Goal: Information Seeking & Learning: Learn about a topic

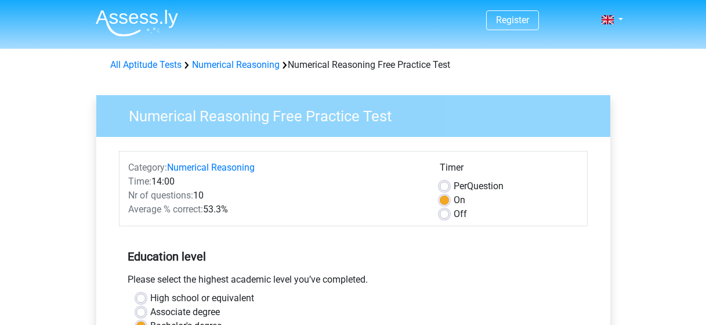
scroll to position [265, 0]
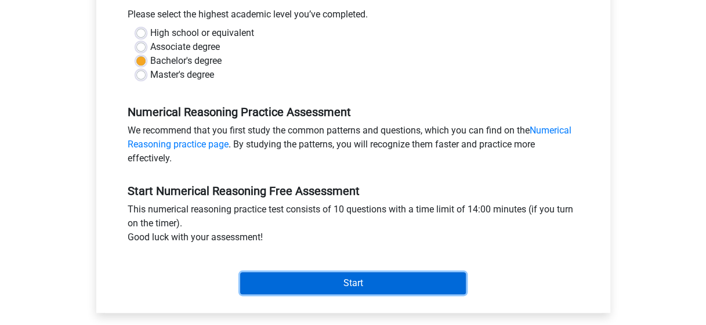
click at [288, 289] on input "Start" at bounding box center [353, 283] width 226 height 22
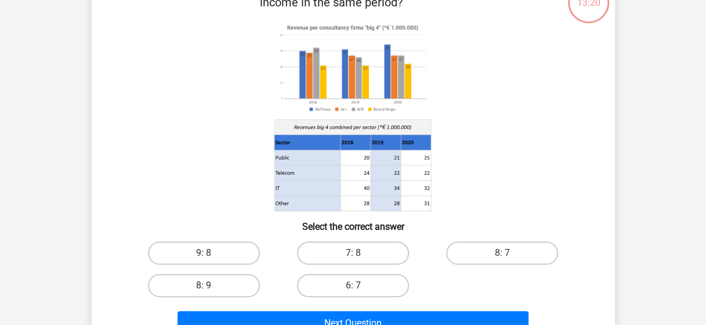
scroll to position [87, 0]
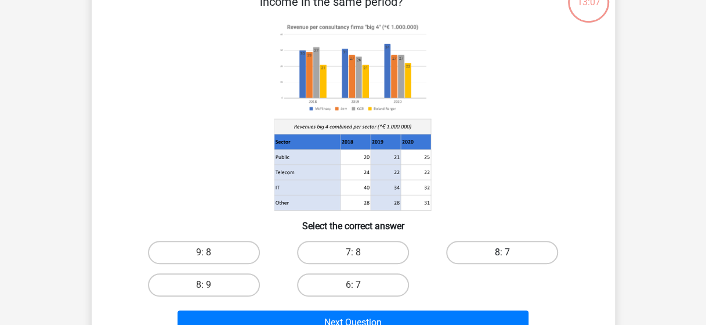
click at [463, 252] on label "8: 7" at bounding box center [502, 252] width 112 height 23
click at [503, 252] on input "8: 7" at bounding box center [507, 256] width 8 height 8
radio input "true"
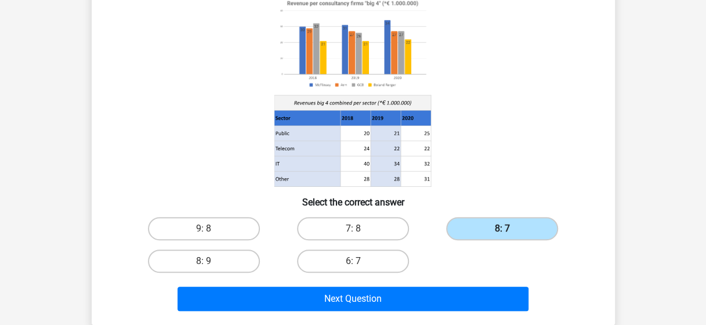
scroll to position [118, 0]
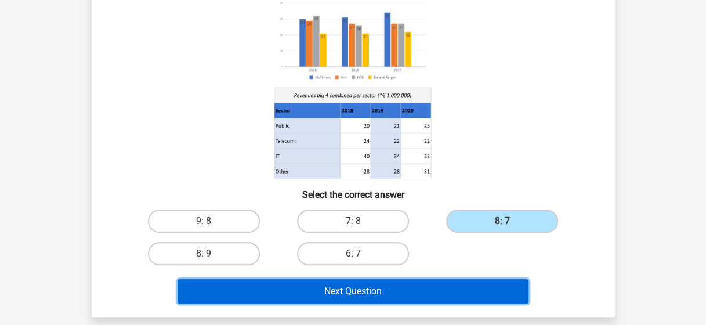
click at [443, 288] on button "Next Question" at bounding box center [353, 291] width 351 height 24
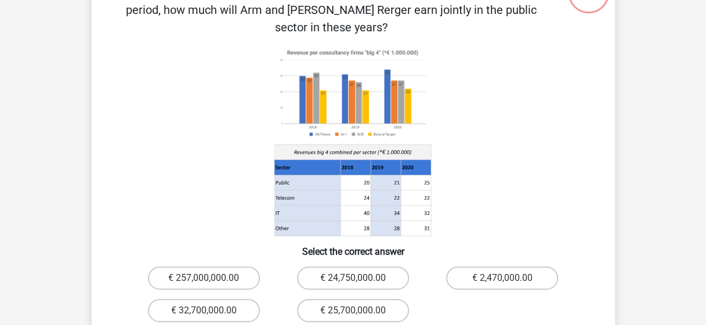
scroll to position [97, 0]
click at [370, 266] on label "€ 24,750,000.00" at bounding box center [353, 277] width 112 height 23
click at [360, 277] on input "€ 24,750,000.00" at bounding box center [357, 281] width 8 height 8
radio input "true"
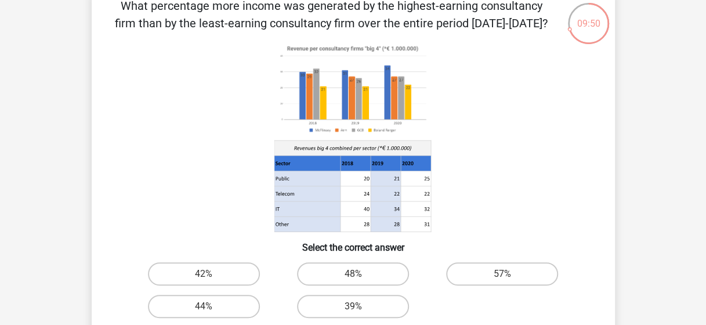
scroll to position [72, 0]
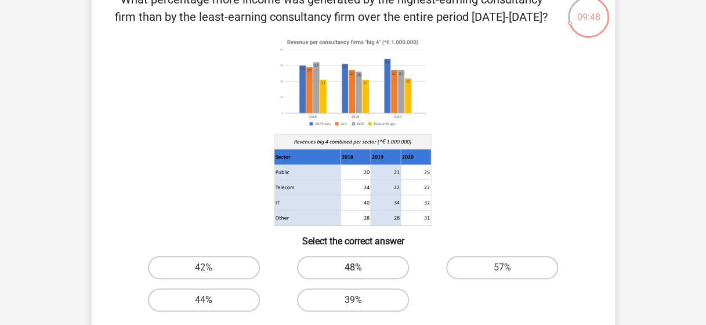
click at [311, 266] on label "48%" at bounding box center [353, 267] width 112 height 23
click at [353, 268] on input "48%" at bounding box center [357, 272] width 8 height 8
radio input "true"
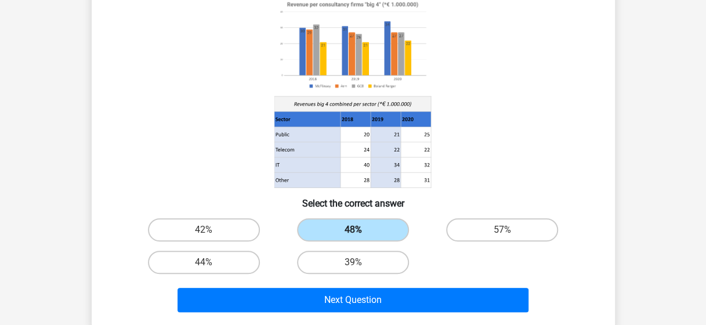
scroll to position [122, 0]
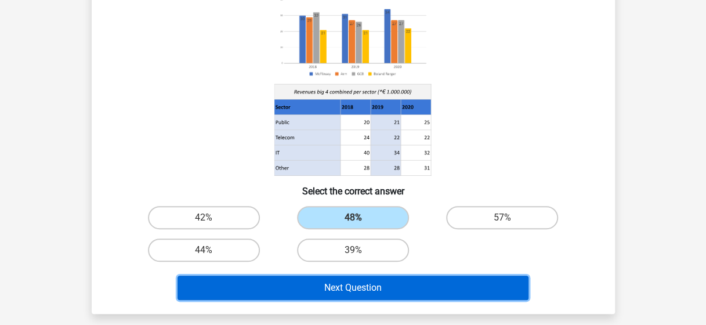
click at [333, 286] on button "Next Question" at bounding box center [353, 288] width 351 height 24
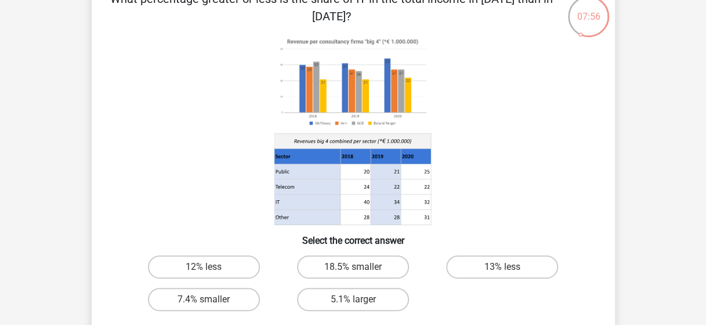
scroll to position [78, 0]
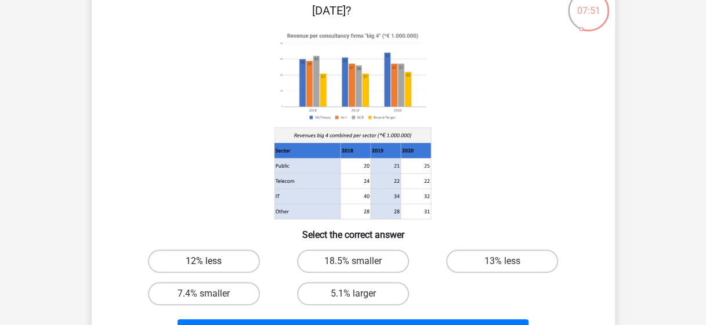
click at [219, 262] on label "12% less" at bounding box center [204, 261] width 112 height 23
click at [211, 262] on input "12% less" at bounding box center [208, 265] width 8 height 8
radio input "true"
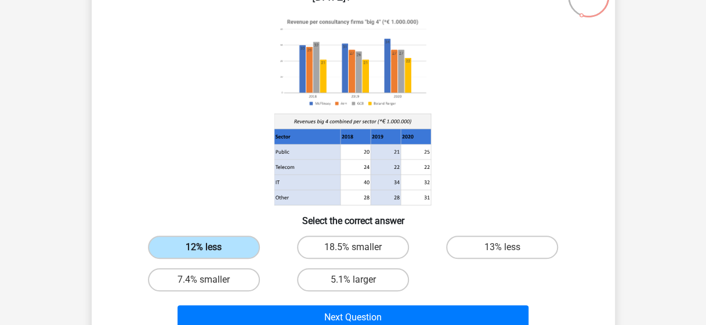
scroll to position [93, 0]
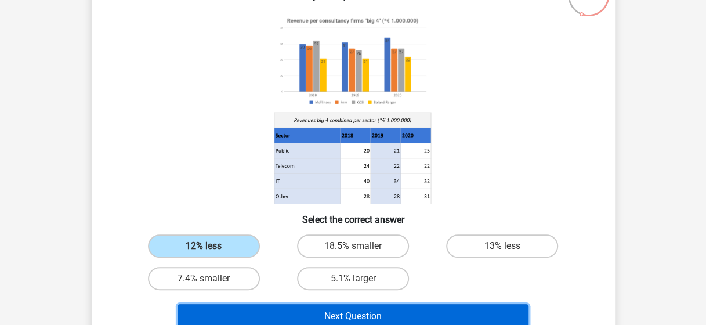
click at [242, 315] on button "Next Question" at bounding box center [353, 316] width 351 height 24
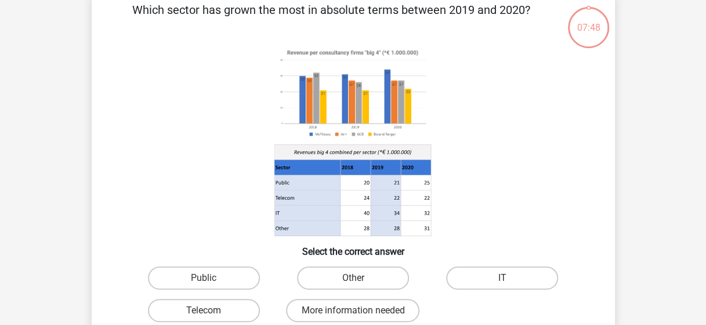
scroll to position [53, 0]
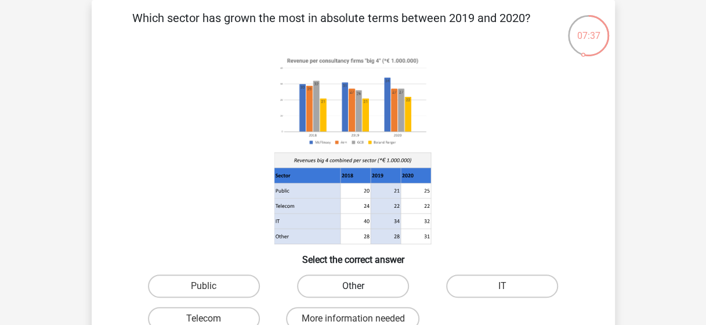
click at [327, 288] on label "Other" at bounding box center [353, 286] width 112 height 23
click at [353, 288] on input "Other" at bounding box center [357, 290] width 8 height 8
radio input "true"
click at [189, 284] on label "Public" at bounding box center [204, 286] width 112 height 23
click at [204, 286] on input "Public" at bounding box center [208, 290] width 8 height 8
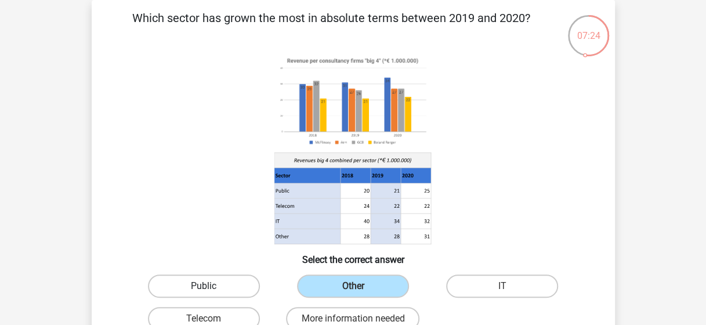
radio input "true"
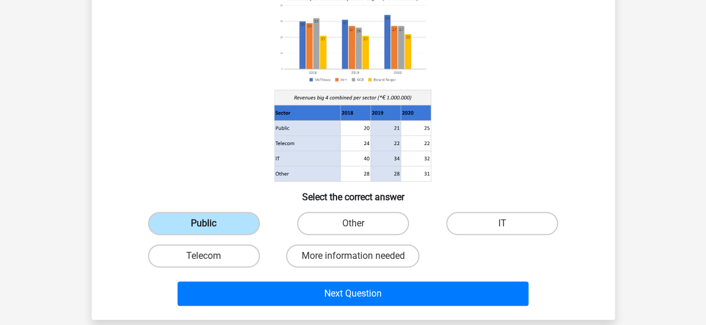
scroll to position [118, 0]
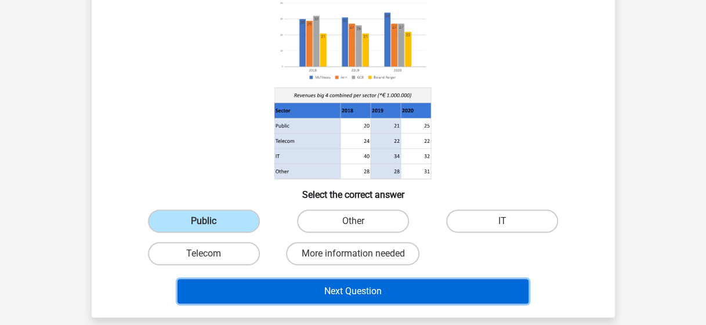
click at [275, 300] on button "Next Question" at bounding box center [353, 291] width 351 height 24
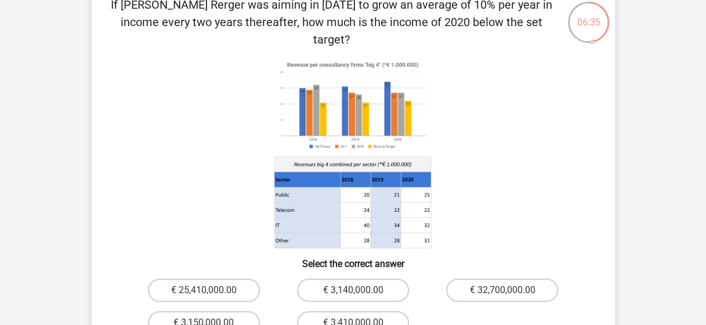
scroll to position [69, 0]
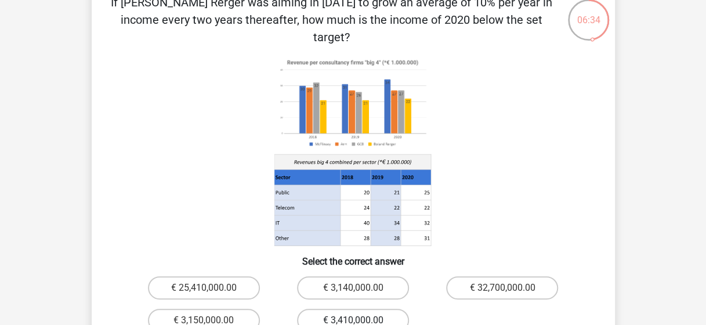
click at [309, 309] on label "€ 3,410,000.00" at bounding box center [353, 320] width 112 height 23
click at [353, 320] on input "€ 3,410,000.00" at bounding box center [357, 324] width 8 height 8
radio input "true"
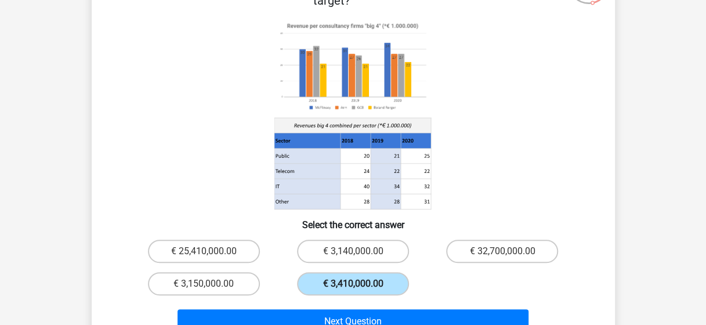
scroll to position [108, 0]
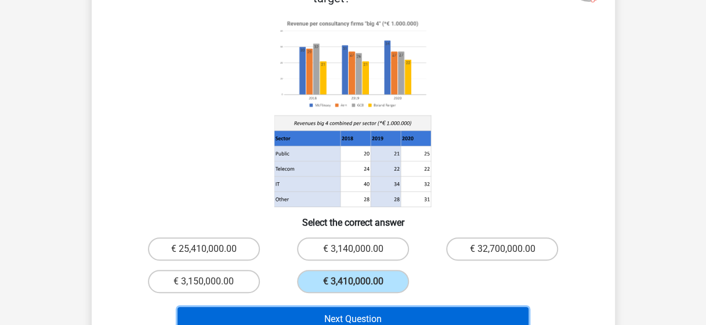
click at [323, 307] on button "Next Question" at bounding box center [353, 319] width 351 height 24
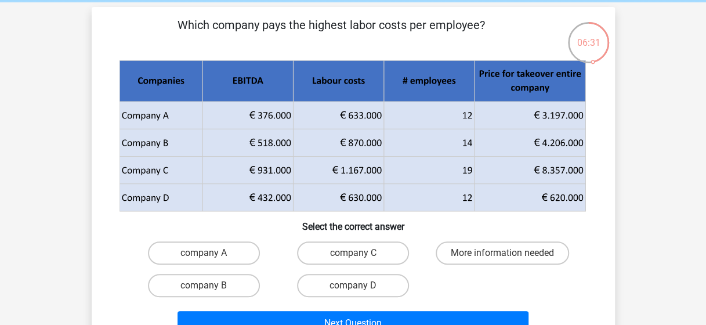
scroll to position [46, 0]
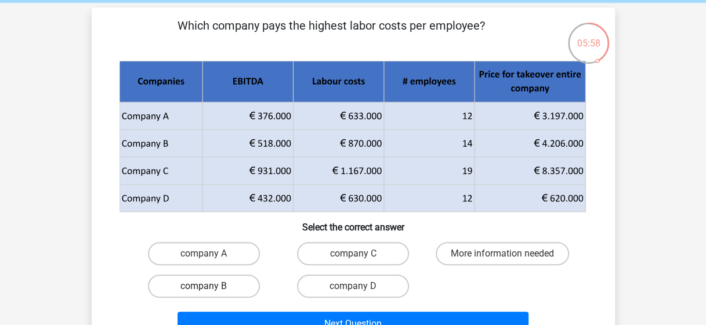
click at [247, 283] on label "company B" at bounding box center [204, 286] width 112 height 23
click at [211, 286] on input "company B" at bounding box center [208, 290] width 8 height 8
radio input "true"
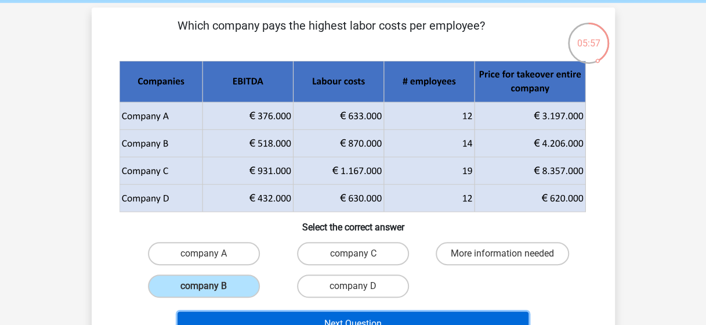
click at [305, 320] on button "Next Question" at bounding box center [353, 324] width 351 height 24
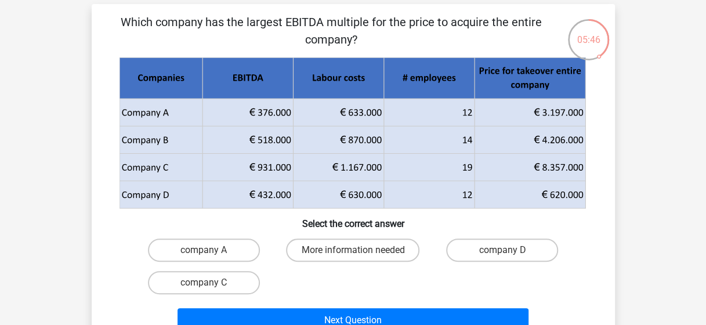
scroll to position [49, 0]
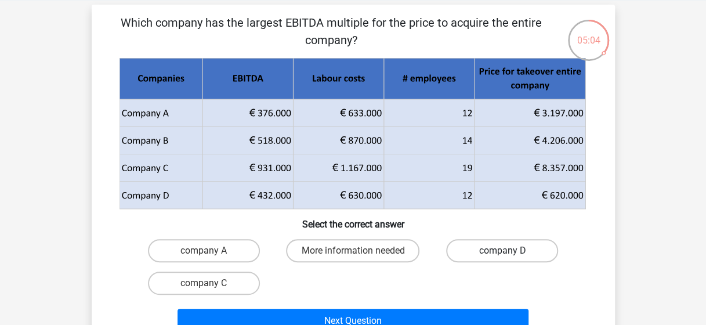
click at [462, 252] on label "company D" at bounding box center [502, 250] width 112 height 23
click at [503, 252] on input "company D" at bounding box center [507, 255] width 8 height 8
radio input "true"
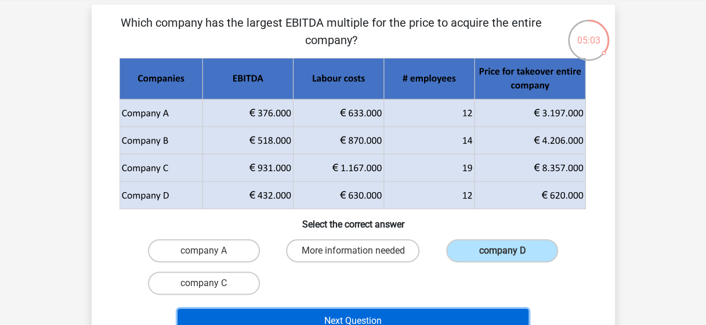
click at [380, 313] on button "Next Question" at bounding box center [353, 321] width 351 height 24
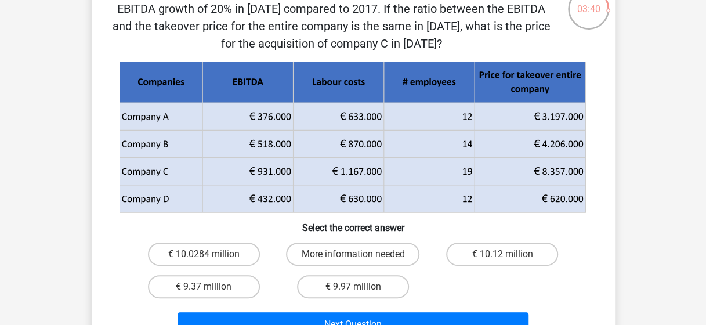
scroll to position [82, 0]
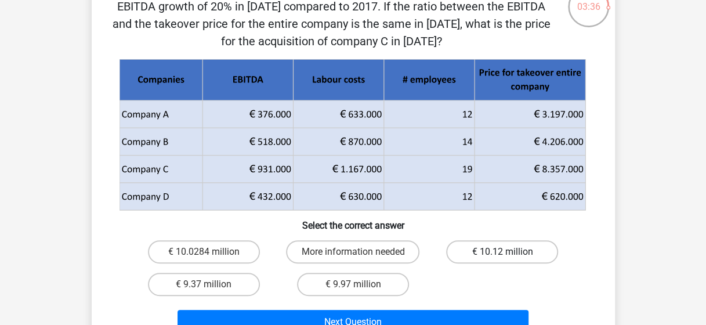
click at [490, 258] on label "€ 10.12 million" at bounding box center [502, 251] width 112 height 23
click at [503, 258] on input "€ 10.12 million" at bounding box center [507, 256] width 8 height 8
radio input "true"
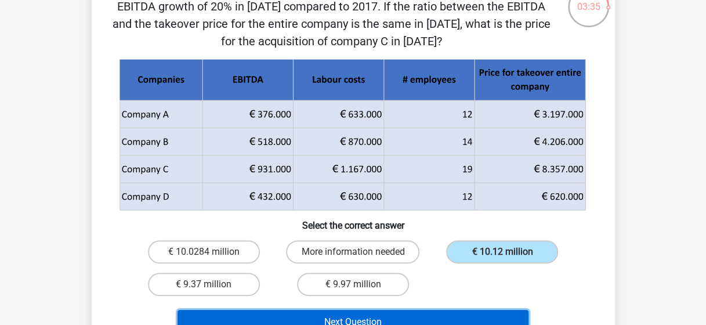
click at [459, 316] on button "Next Question" at bounding box center [353, 322] width 351 height 24
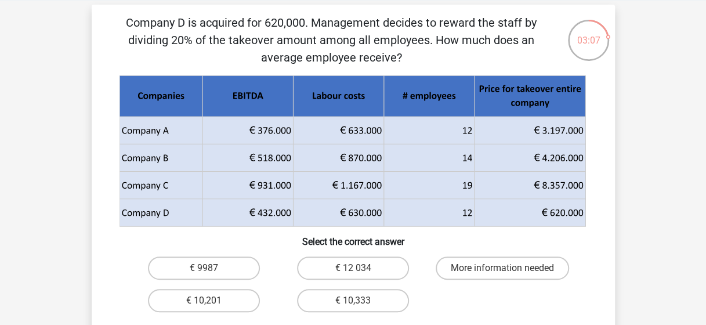
scroll to position [48, 0]
click at [365, 305] on label "€ 10,333" at bounding box center [353, 301] width 112 height 23
click at [360, 305] on input "€ 10,333" at bounding box center [357, 305] width 8 height 8
radio input "true"
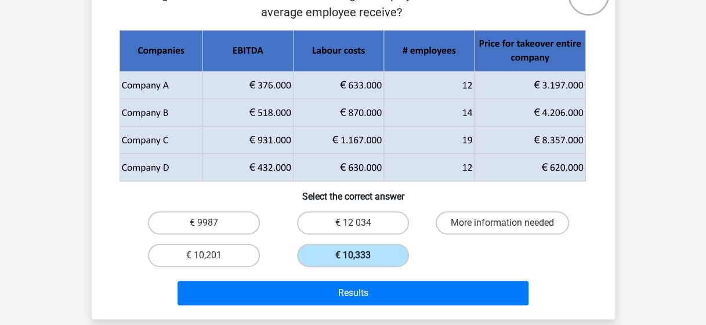
scroll to position [99, 0]
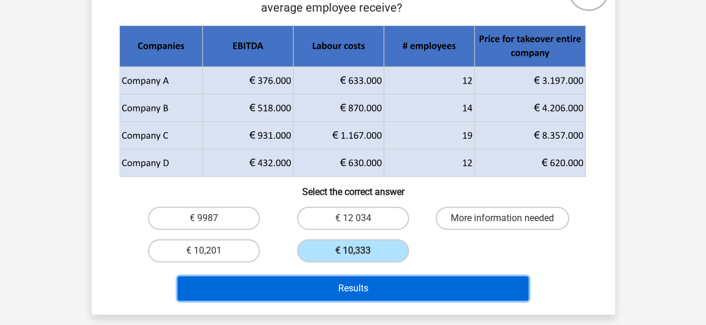
click at [353, 297] on button "Results" at bounding box center [353, 288] width 351 height 24
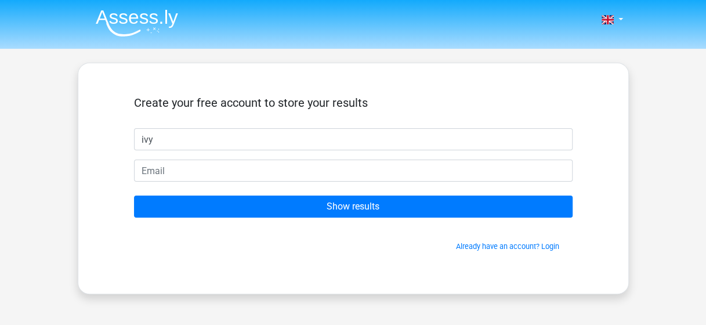
type input "Ivy"
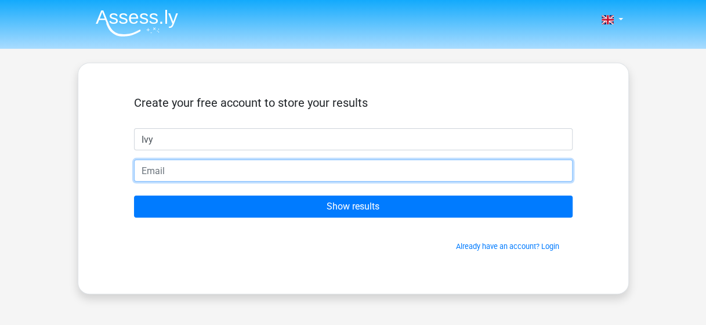
click at [174, 171] on input "email" at bounding box center [353, 171] width 439 height 22
type input "ivy.mwaura@gmail.com"
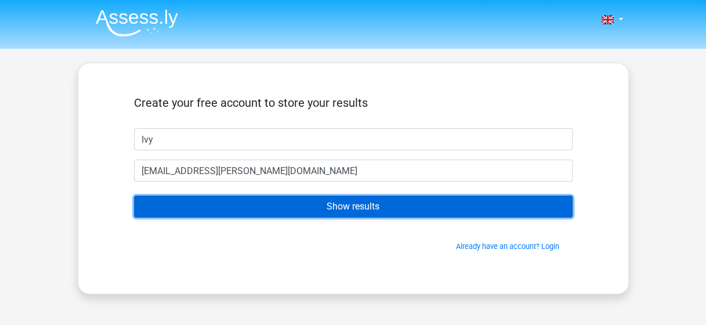
click at [217, 212] on input "Show results" at bounding box center [353, 207] width 439 height 22
click at [241, 202] on input "Show results" at bounding box center [353, 207] width 439 height 22
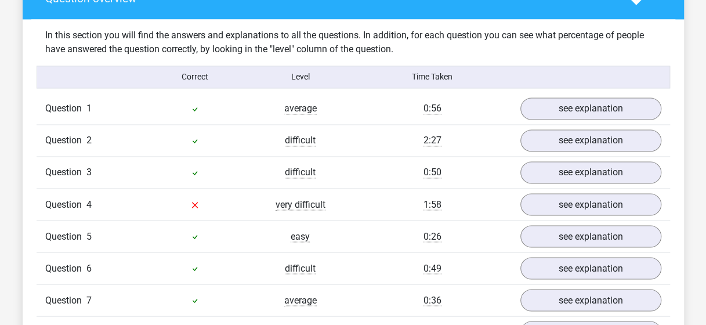
scroll to position [883, 0]
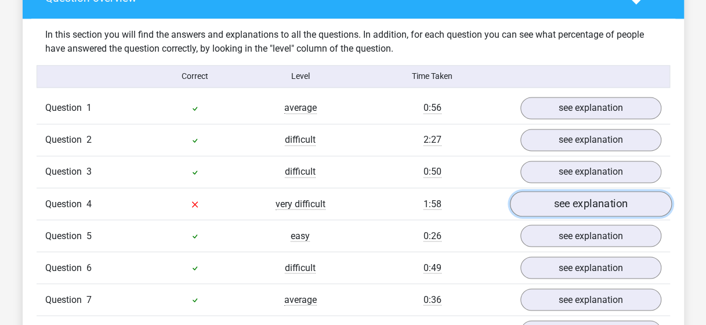
click at [544, 204] on link "see explanation" at bounding box center [591, 204] width 162 height 26
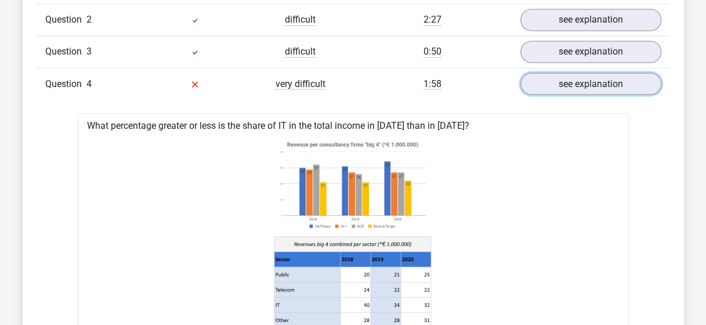
scroll to position [1003, 0]
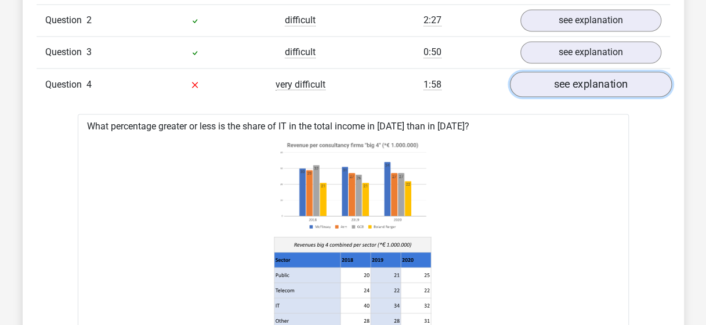
click at [538, 84] on link "see explanation" at bounding box center [591, 84] width 162 height 26
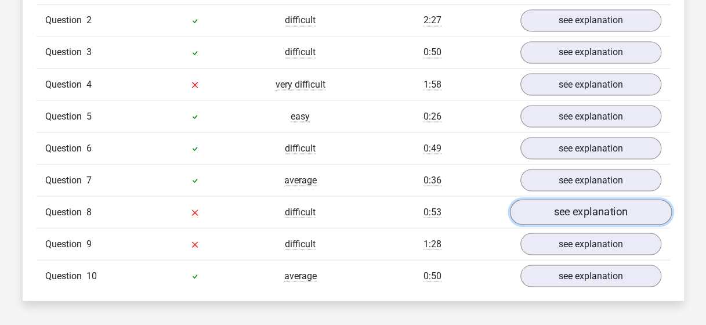
click at [572, 210] on link "see explanation" at bounding box center [591, 212] width 162 height 26
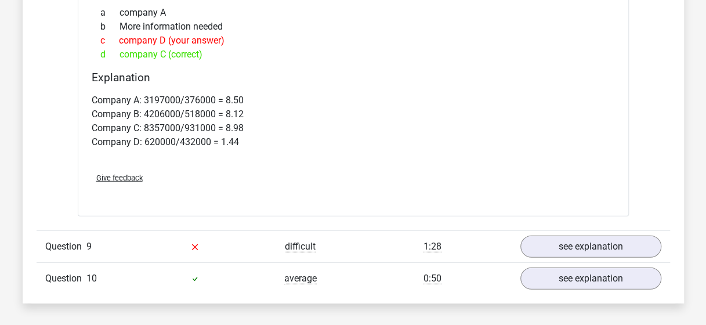
scroll to position [1448, 0]
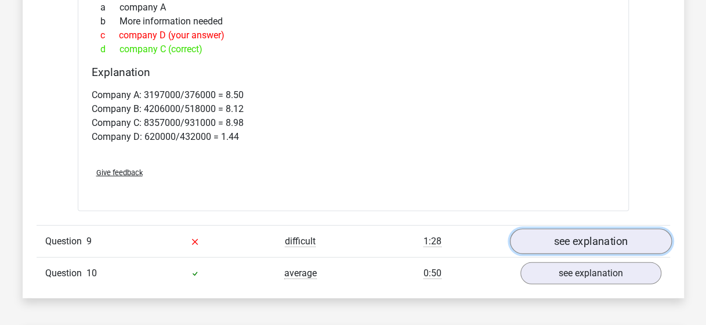
click at [562, 244] on link "see explanation" at bounding box center [591, 242] width 162 height 26
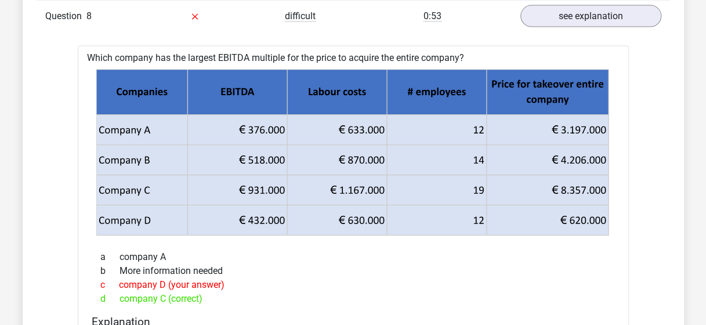
scroll to position [1197, 0]
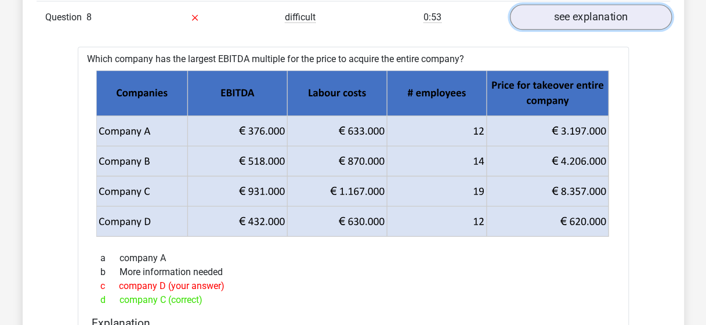
click at [560, 6] on link "see explanation" at bounding box center [591, 18] width 162 height 26
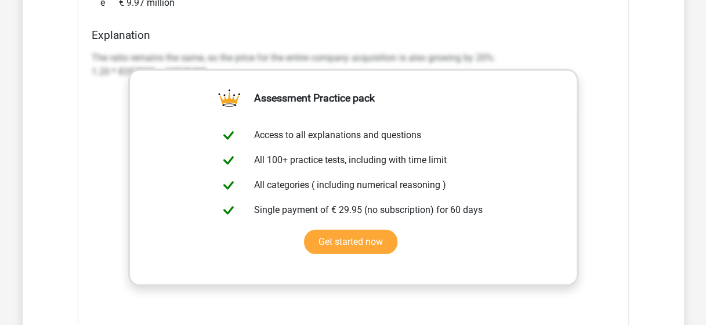
scroll to position [1569, 0]
click at [341, 232] on link "Get started now" at bounding box center [350, 241] width 93 height 24
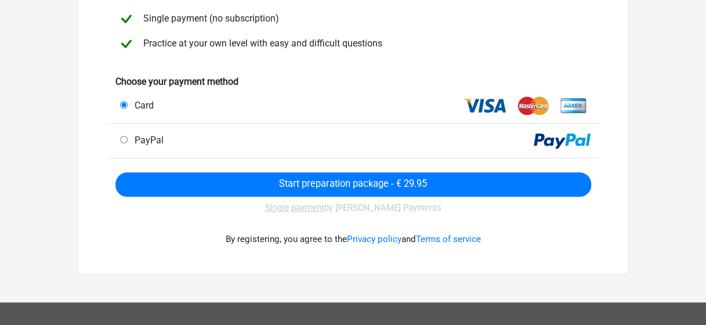
scroll to position [207, 0]
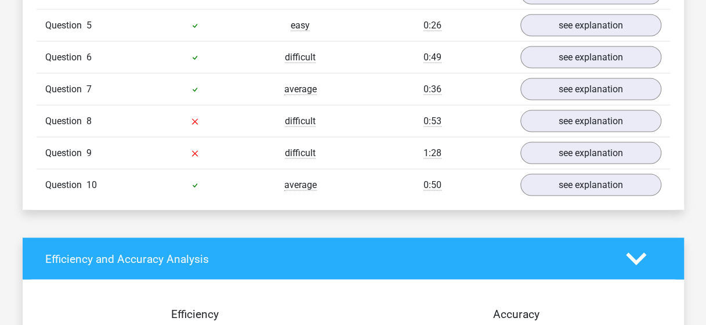
scroll to position [1102, 0]
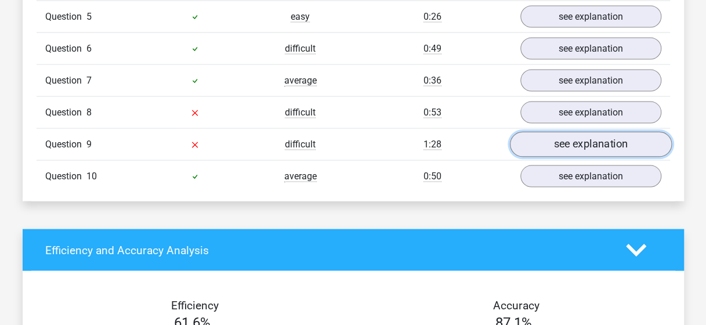
click at [563, 142] on link "see explanation" at bounding box center [591, 145] width 162 height 26
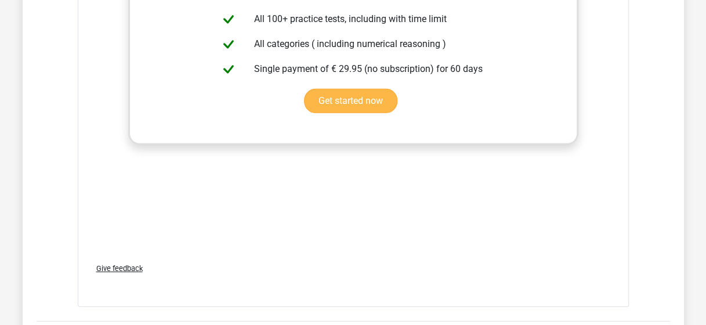
scroll to position [1725, 0]
